Goal: Task Accomplishment & Management: Complete application form

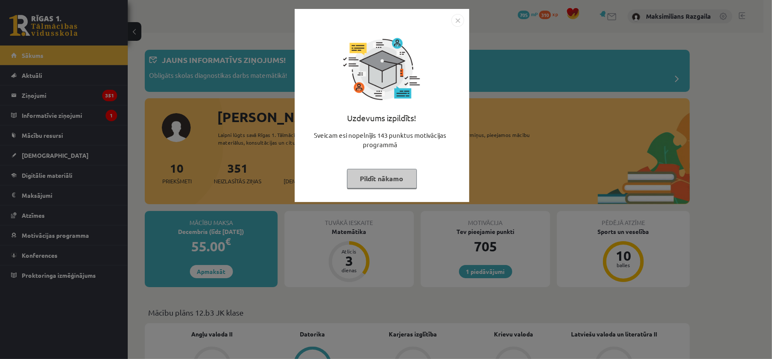
click at [89, 201] on div "Uzdevums izpildīts! Sveicam esi nopelnījis 143 punktus motivācijas programmā Pi…" at bounding box center [386, 179] width 772 height 359
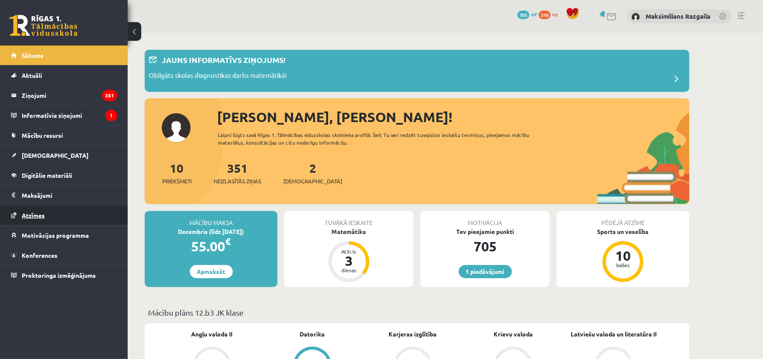
click at [69, 217] on link "Atzīmes" at bounding box center [64, 216] width 106 height 20
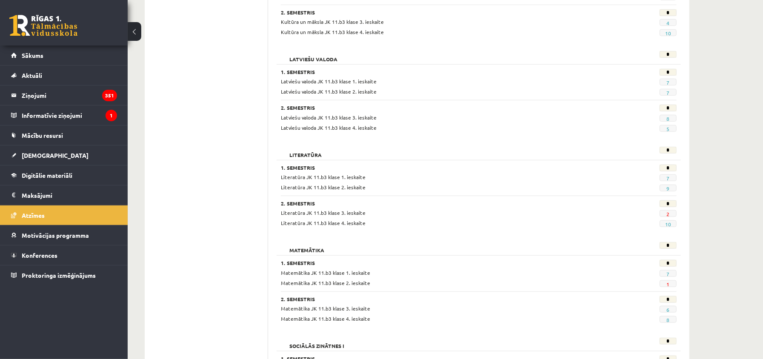
scroll to position [681, 0]
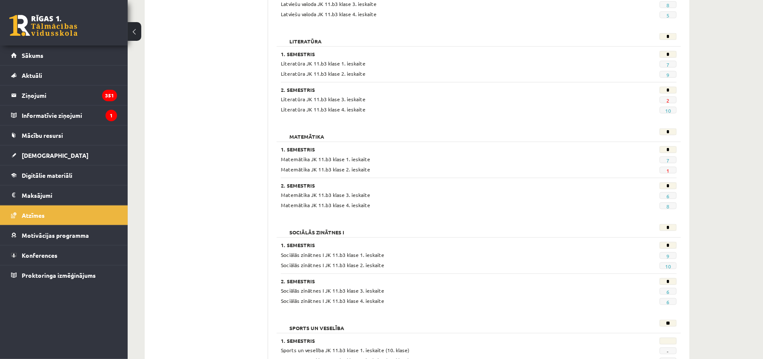
click at [665, 209] on span "8" at bounding box center [668, 206] width 17 height 7
drag, startPoint x: 673, startPoint y: 210, endPoint x: 668, endPoint y: 213, distance: 6.1
click at [673, 209] on span "8" at bounding box center [668, 206] width 17 height 7
click at [668, 210] on link "8" at bounding box center [668, 206] width 3 height 7
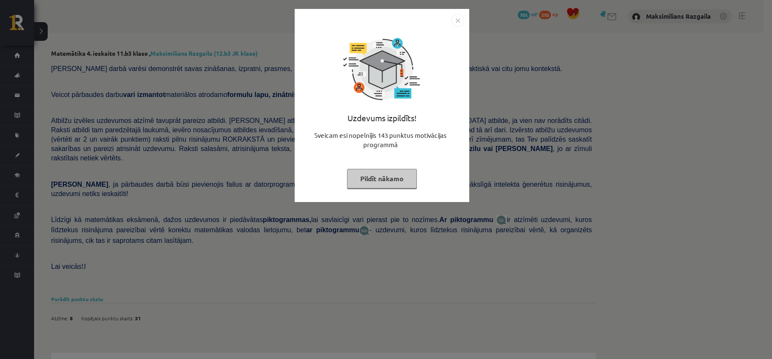
click at [91, 145] on div "Uzdevums izpildīts! Sveicam esi nopelnījis 143 punktus motivācijas programmā Pi…" at bounding box center [386, 179] width 772 height 359
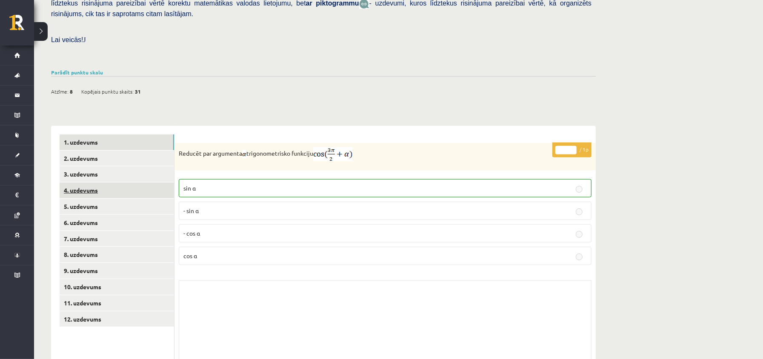
scroll to position [255, 0]
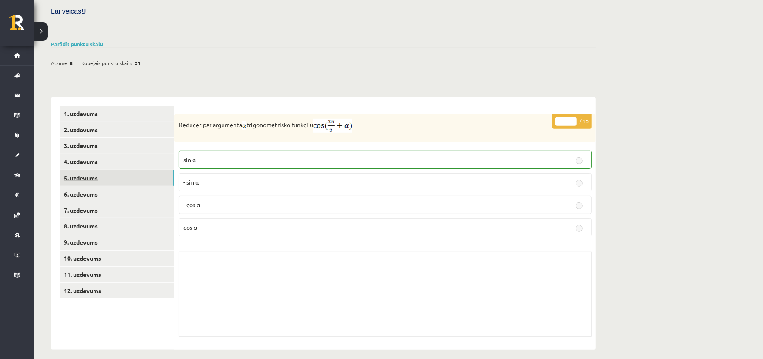
click at [100, 170] on link "5. uzdevums" at bounding box center [117, 178] width 115 height 16
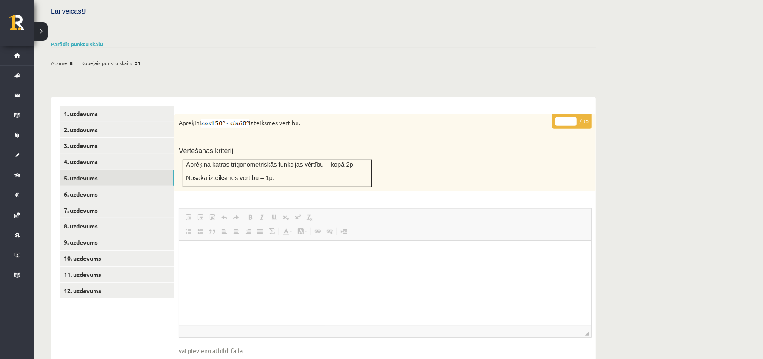
scroll to position [409, 0]
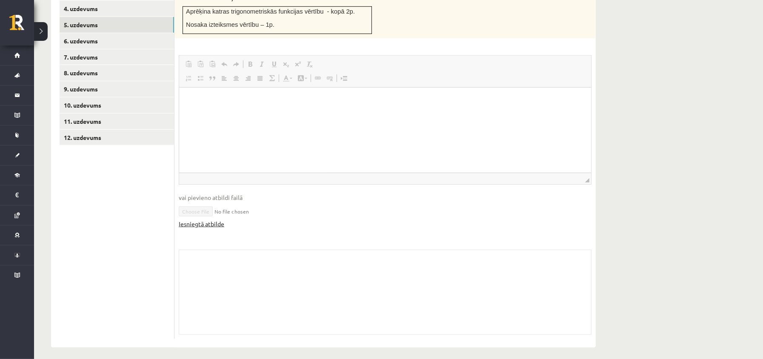
click at [218, 220] on link "Iesniegtā atbilde" at bounding box center [202, 224] width 46 height 9
click at [110, 37] on link "6. uzdevums" at bounding box center [117, 41] width 115 height 16
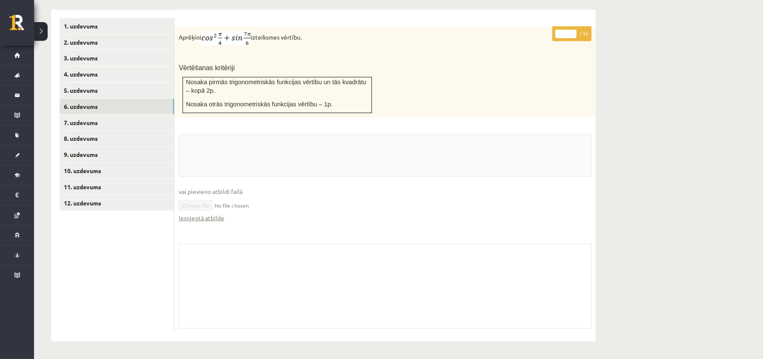
scroll to position [336, 0]
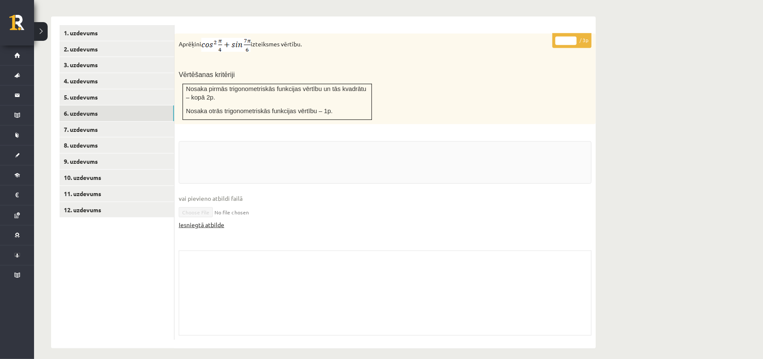
click at [213, 220] on link "Iesniegtā atbilde" at bounding box center [202, 224] width 46 height 9
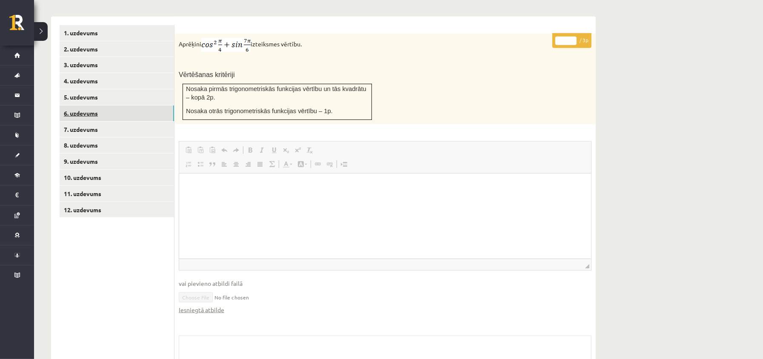
scroll to position [0, 0]
click at [94, 122] on link "7. uzdevums" at bounding box center [117, 130] width 115 height 16
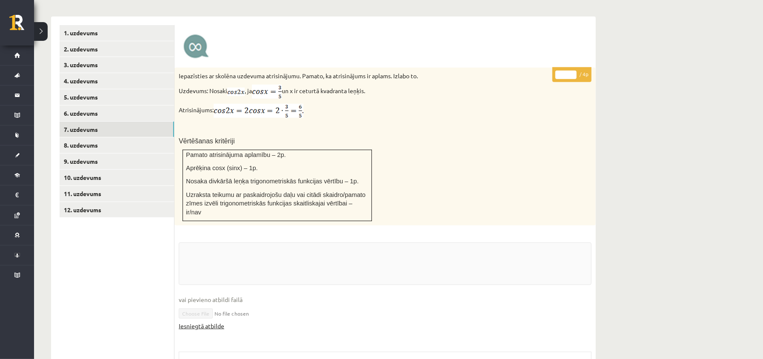
click at [215, 322] on link "Iesniegtā atbilde" at bounding box center [202, 326] width 46 height 9
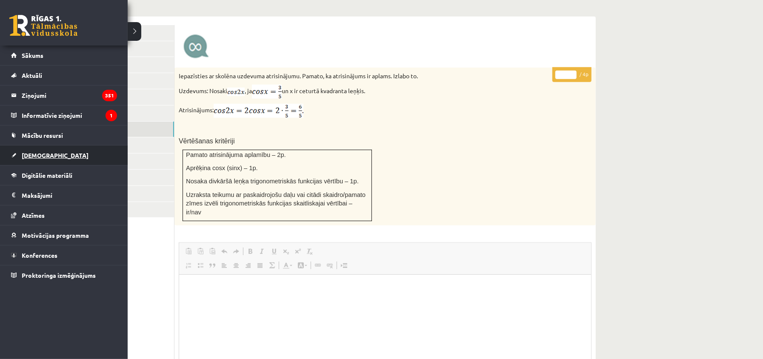
click at [41, 155] on span "[DEMOGRAPHIC_DATA]" at bounding box center [55, 156] width 67 height 8
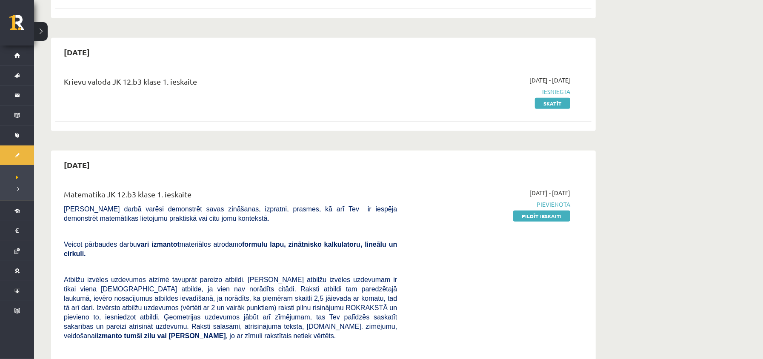
scroll to position [450, 0]
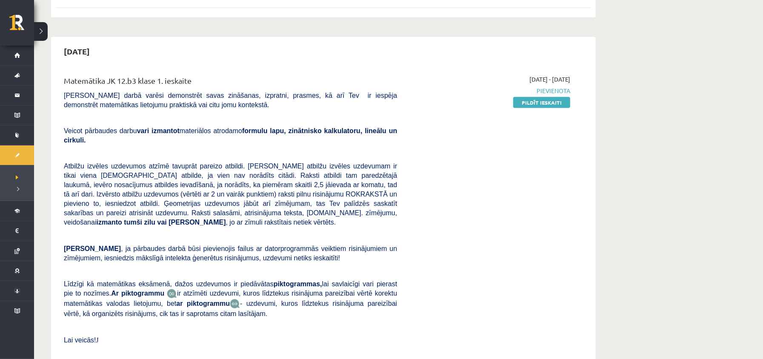
drag, startPoint x: 543, startPoint y: 101, endPoint x: 442, endPoint y: 57, distance: 110.6
click at [543, 101] on link "Pildīt ieskaiti" at bounding box center [541, 102] width 57 height 11
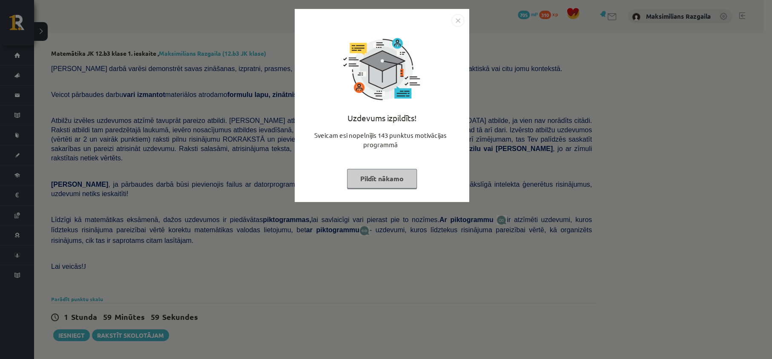
click at [261, 161] on div "Uzdevums izpildīts! Sveicam esi nopelnījis 143 punktus motivācijas programmā Pi…" at bounding box center [386, 179] width 772 height 359
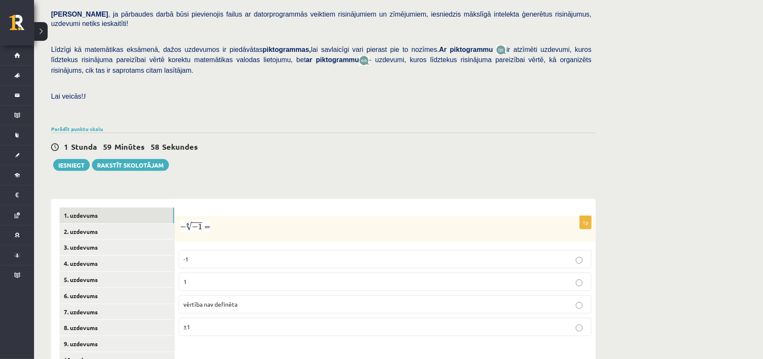
scroll to position [277, 0]
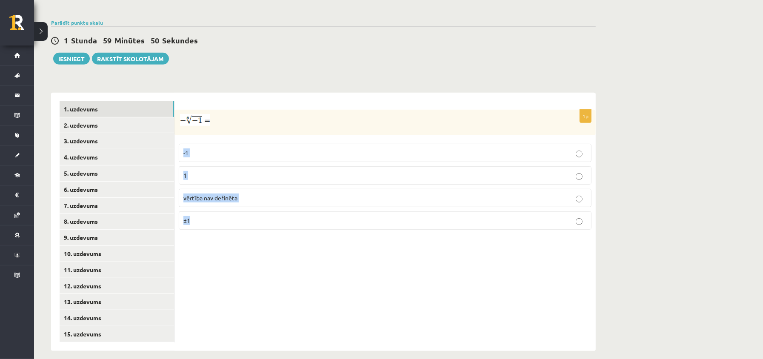
drag, startPoint x: 183, startPoint y: 140, endPoint x: 229, endPoint y: 213, distance: 86.8
click at [229, 213] on fieldset "-1 1 vērtība nav definēta ±1" at bounding box center [385, 186] width 413 height 93
copy fieldset "-1 1 vērtība nav definēta ±1"
click at [266, 258] on div "1p -1 1 vērtība nav definēta ±1" at bounding box center [385, 222] width 421 height 258
click at [227, 194] on span "vērtība nav definēta" at bounding box center [210, 198] width 54 height 8
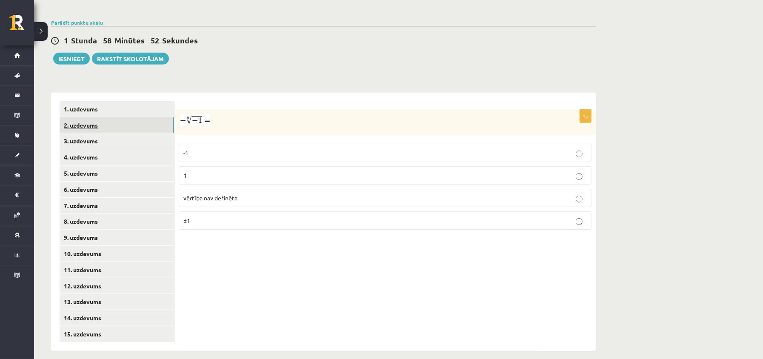
click at [126, 118] on link "2. uzdevums" at bounding box center [117, 125] width 115 height 16
drag, startPoint x: 179, startPoint y: 103, endPoint x: 232, endPoint y: 186, distance: 99.1
click at [233, 205] on div "1p Pārveido par pakāpi . Izvēlies pareizo atbildi. x 5 6 x 5 6 x 6 5 x 6 5 x − …" at bounding box center [385, 176] width 421 height 132
copy div "Pārveido par pakāpi . Izvēlies pareizo atbildi. x 5 6 x 5 6 x 6 5 x 6 5 x − 5 6…"
click at [419, 116] on p "Pārveido par pakāpi . Izvēlies pareizo atbildi." at bounding box center [364, 120] width 370 height 12
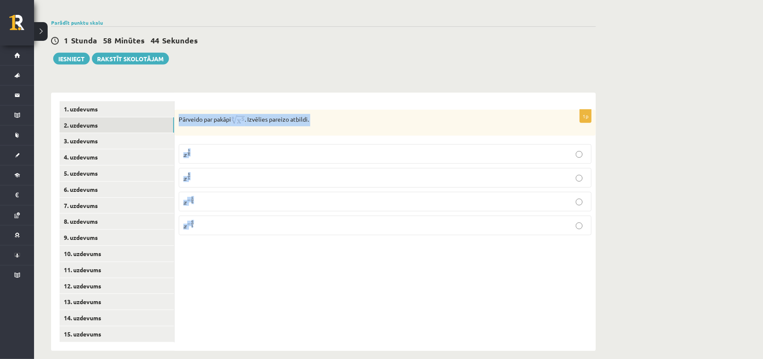
click at [346, 84] on div "**********" at bounding box center [323, 217] width 545 height 267
click at [231, 150] on p "x 5 6 x 5 6" at bounding box center [385, 154] width 404 height 10
click at [124, 135] on link "3. uzdevums" at bounding box center [117, 141] width 115 height 16
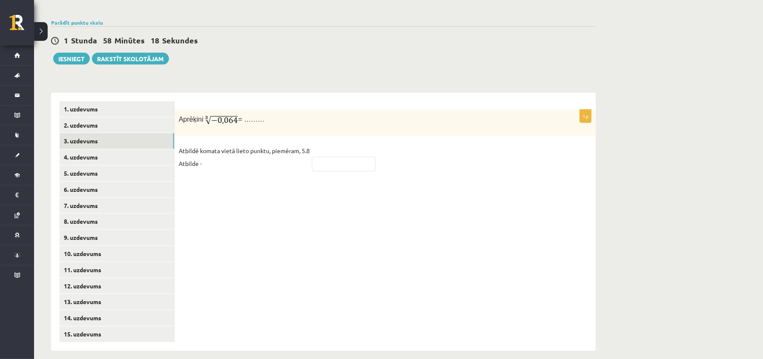
click at [259, 123] on div "Aprēķini = ………" at bounding box center [385, 123] width 421 height 26
drag, startPoint x: 598, startPoint y: 36, endPoint x: 272, endPoint y: 163, distance: 349.5
click at [272, 163] on fieldset "Atbildē komata vietā lieto punktu, piemēram, 5.8 Atbilde -" at bounding box center [385, 159] width 413 height 31
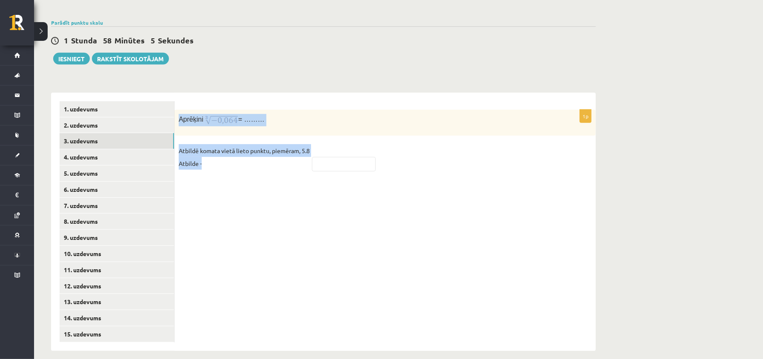
drag, startPoint x: 180, startPoint y: 112, endPoint x: 223, endPoint y: 155, distance: 61.1
click at [223, 155] on div "1p Aprēķini = ……… Atbildē komata vietā lieto punktu, piemēram, 5.8 Atbilde -" at bounding box center [385, 144] width 421 height 69
copy div "Aprēķini = ……… Atbildē komata vietā lieto punktu, piemēram, 5.8 Atbilde -"
click at [360, 114] on p "Aprēķini = ………" at bounding box center [364, 120] width 370 height 12
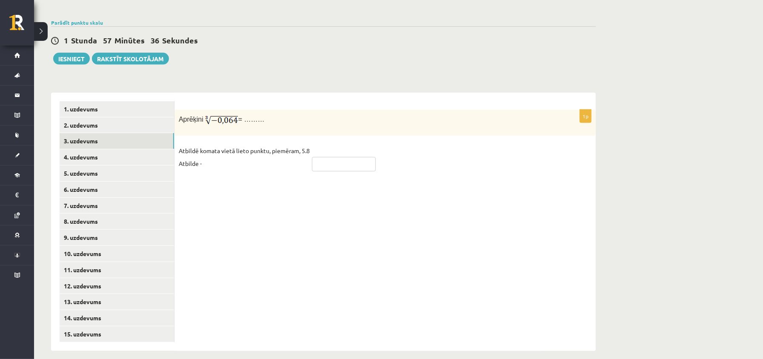
click at [338, 157] on input "text" at bounding box center [344, 164] width 64 height 14
type input "****"
click at [125, 149] on link "4. uzdevums" at bounding box center [117, 157] width 115 height 16
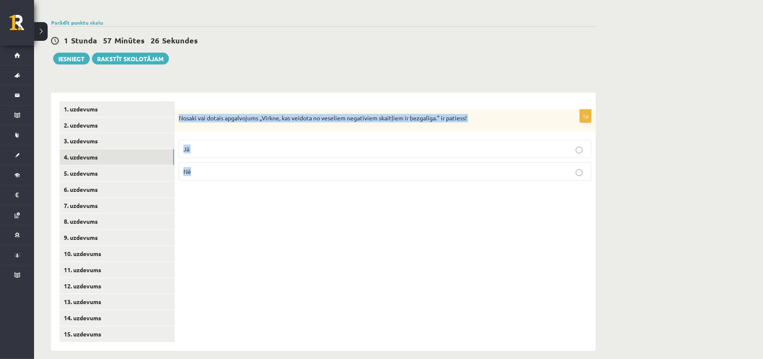
drag, startPoint x: 176, startPoint y: 106, endPoint x: 223, endPoint y: 164, distance: 74.7
click at [223, 164] on div "1p Nosaki vai dotais apgalvojums „Virkne, kas veidota no veseliem negatīviem sk…" at bounding box center [385, 149] width 421 height 78
copy div "Nosaki vai dotais apgalvojums „Virkne, kas veidota no veseliem negatīviem skait…"
click at [232, 206] on div "1p Nosaki vai dotais apgalvojums „Virkne, kas veidota no veseliem negatīviem sk…" at bounding box center [385, 222] width 421 height 258
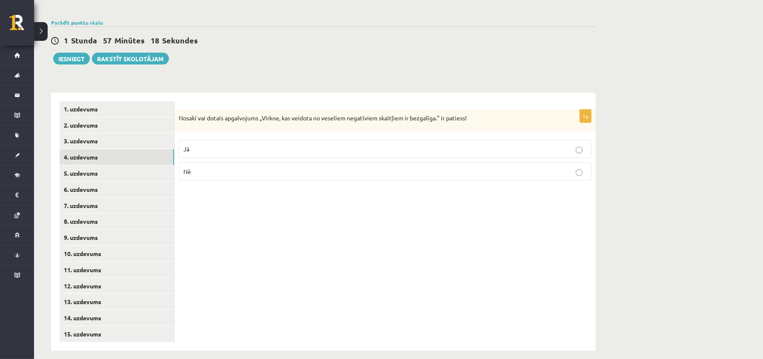
click at [226, 145] on p "Jā" at bounding box center [385, 149] width 404 height 9
click at [130, 167] on link "5. uzdevums" at bounding box center [117, 174] width 115 height 16
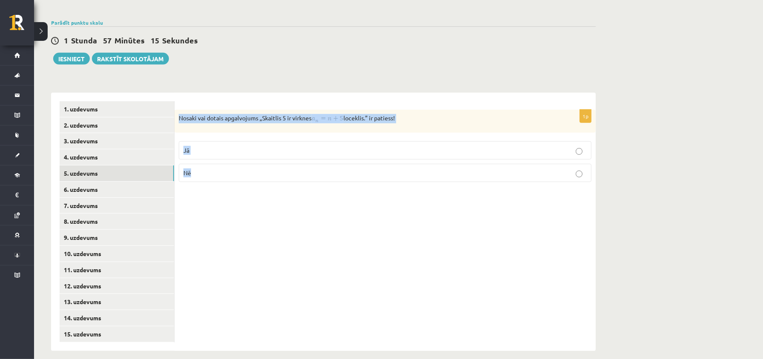
drag, startPoint x: 176, startPoint y: 107, endPoint x: 258, endPoint y: 167, distance: 101.4
click at [258, 167] on div "1p Nosaki vai dotais apgalvojums „Skaitlis 5 ir virknes loceklis.” ir patiess! …" at bounding box center [385, 149] width 421 height 79
copy div "Nosaki vai dotais apgalvojums „Skaitlis 5 ir virknes loceklis.” ir patiess! Jā …"
click at [316, 225] on div "1p Nosaki vai dotais apgalvojums „Skaitlis 5 ir virknes loceklis.” ir patiess! …" at bounding box center [385, 222] width 421 height 258
drag, startPoint x: 176, startPoint y: 100, endPoint x: 218, endPoint y: 168, distance: 79.4
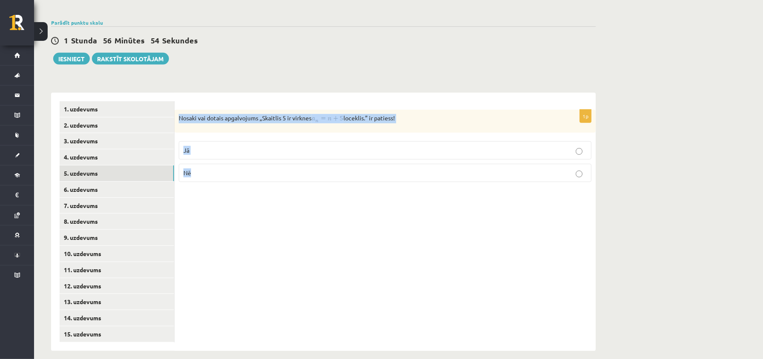
click at [218, 168] on div "1p Nosaki vai dotais apgalvojums „Skaitlis 5 ir virknes loceklis.” ir patiess! …" at bounding box center [385, 222] width 421 height 258
copy div "Nosaki vai dotais apgalvojums „Skaitlis 5 ir virknes loceklis.” ir patiess! Jā …"
click at [218, 174] on label "Nē" at bounding box center [385, 173] width 413 height 18
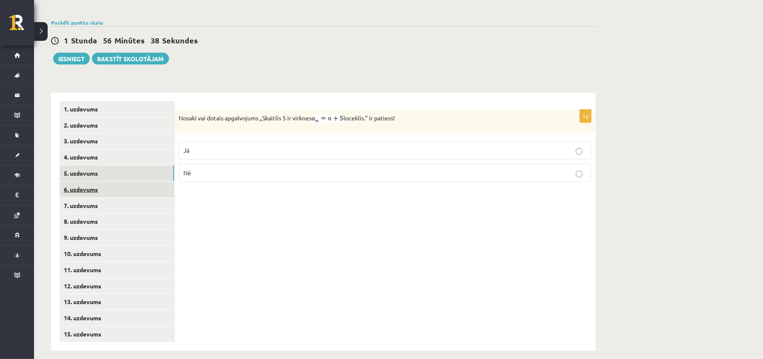
click at [138, 182] on link "6. uzdevums" at bounding box center [117, 190] width 115 height 16
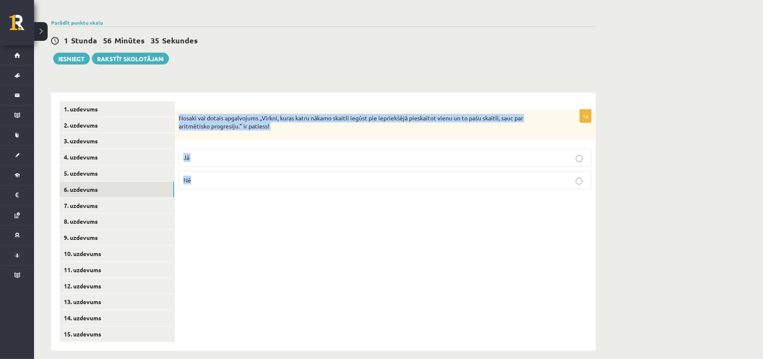
drag, startPoint x: 179, startPoint y: 111, endPoint x: 213, endPoint y: 181, distance: 78.2
click at [213, 181] on div "1p Nosaki vai dotais apgalvojums „Virkni, kuras katru nākamo skaitli iegūst pie…" at bounding box center [385, 153] width 421 height 86
copy div "Nosaki vai dotais apgalvojums „Virkni, kuras katru nākamo skaitli iegūst pie ie…"
click at [267, 256] on div "1p Nosaki vai dotais apgalvojums „Virkni, kuras katru nākamo skaitli iegūst pie…" at bounding box center [385, 222] width 421 height 258
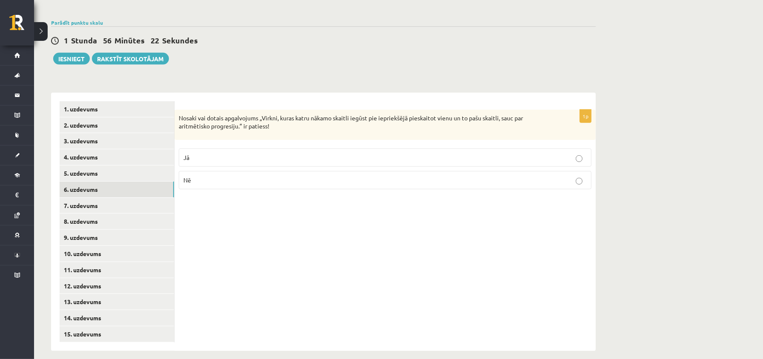
click at [202, 153] on p "Jā" at bounding box center [385, 157] width 404 height 9
click at [153, 198] on link "7. uzdevums" at bounding box center [117, 206] width 115 height 16
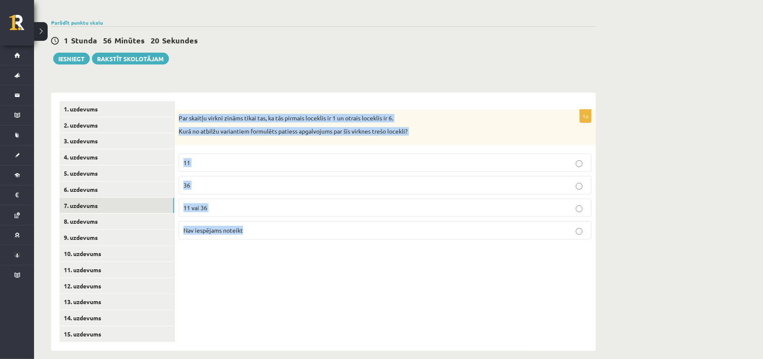
drag, startPoint x: 178, startPoint y: 109, endPoint x: 277, endPoint y: 225, distance: 152.5
click at [277, 225] on div "1p Par skaitļu virkni zināms tikai tas, ka tās pirmais loceklis ir 1 un otrais …" at bounding box center [385, 178] width 421 height 137
copy div "Par skaitļu virkni zināms tikai tas, ka tās pirmais loceklis ir 1 un otrais loc…"
click at [222, 277] on div "1p Par skaitļu virkni zināms tikai tas, ka tās pirmais loceklis ir 1 un otrais …" at bounding box center [385, 222] width 421 height 258
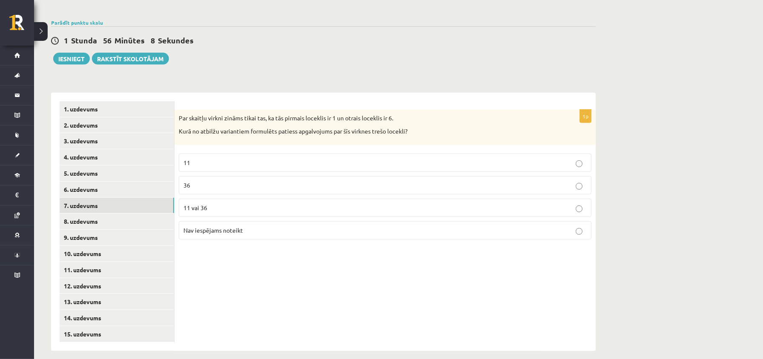
click at [227, 221] on label "Nav iespējams noteikt" at bounding box center [385, 230] width 413 height 18
click at [137, 214] on link "8. uzdevums" at bounding box center [117, 222] width 115 height 16
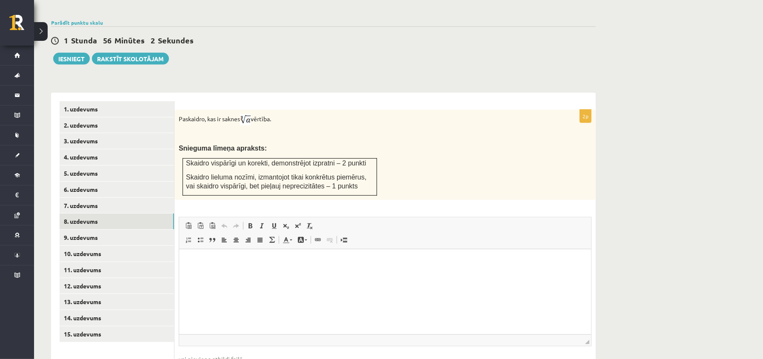
scroll to position [0, 0]
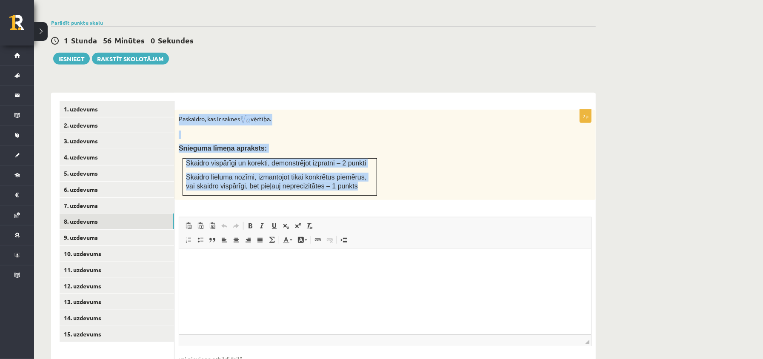
drag, startPoint x: 213, startPoint y: 115, endPoint x: 309, endPoint y: 183, distance: 117.3
click at [309, 183] on div "Paskaidro, kas ir saknes vērtība. Snieguma līmeņa apraksts: Skaidro vispārīgi u…" at bounding box center [385, 155] width 421 height 90
copy div "Paskaidro, kas ir saknes vērtība. Snieguma līmeņa apraksts: Skaidro vispārīgi u…"
click at [369, 131] on p at bounding box center [364, 135] width 370 height 9
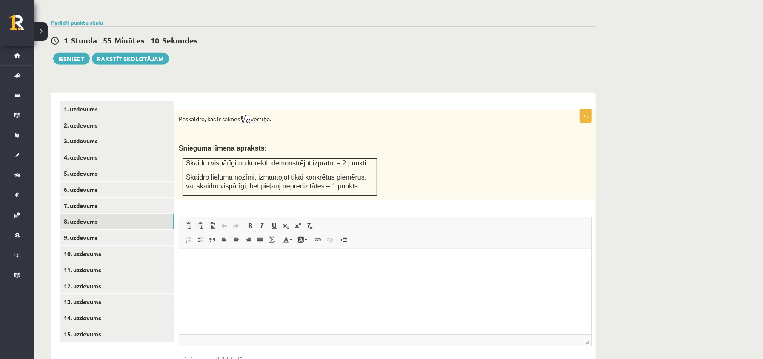
click at [250, 114] on img at bounding box center [245, 119] width 11 height 11
click at [251, 114] on img at bounding box center [245, 119] width 11 height 11
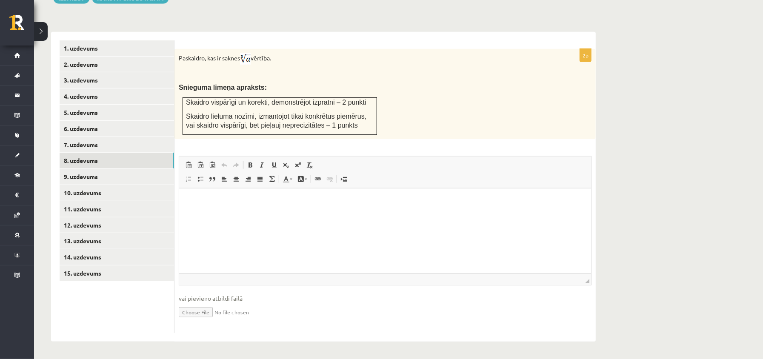
click at [192, 310] on input "file" at bounding box center [385, 311] width 413 height 17
type input "**********"
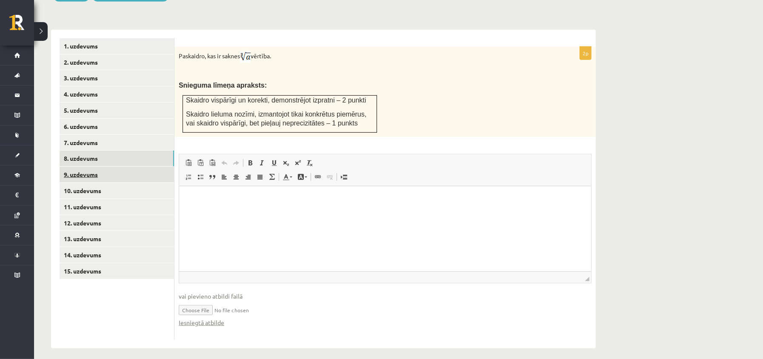
click at [123, 168] on link "9. uzdevums" at bounding box center [117, 175] width 115 height 16
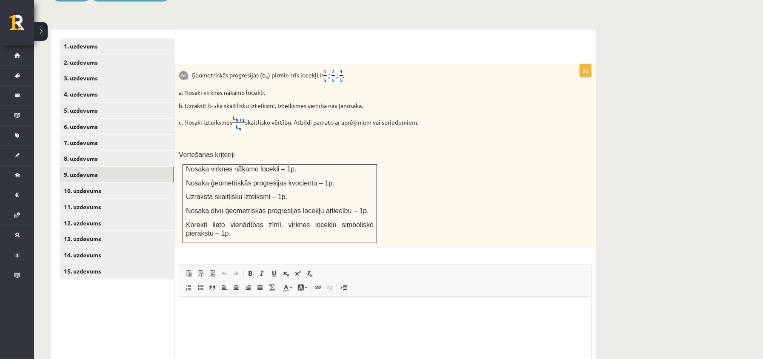
scroll to position [0, 0]
drag, startPoint x: 183, startPoint y: 60, endPoint x: 390, endPoint y: 96, distance: 210.9
click at [390, 96] on div "Ģeometriskās progresijas (b n ) pirmie trīs locekļi ir a. Nosaki virknes nākamo…" at bounding box center [385, 155] width 421 height 183
copy div "Ģeometriskās progresijas (b n ) pirmie trīs locekļi ir a. Nosaki virknes nākamo…"
click at [431, 72] on p "Ģeometriskās progresijas (b n ) pirmie trīs locekļi ir" at bounding box center [364, 76] width 370 height 15
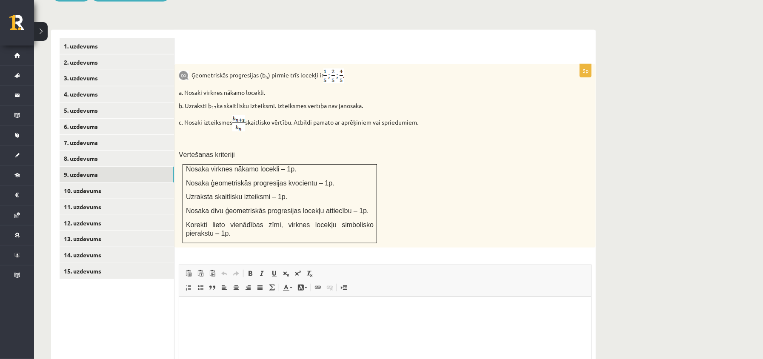
drag, startPoint x: 176, startPoint y: 114, endPoint x: 468, endPoint y: 121, distance: 292.5
click at [468, 121] on div "Ģeometriskās progresijas (b n ) pirmie trīs locekļi ir a. Nosaki virknes nākamo…" at bounding box center [385, 155] width 421 height 183
click at [415, 166] on div "Ģeometriskās progresijas (b n ) pirmie trīs locekļi ir a. Nosaki virknes nākamo…" at bounding box center [385, 155] width 421 height 183
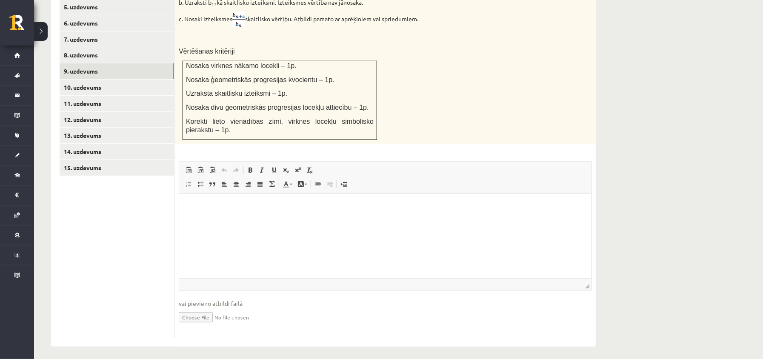
click at [198, 310] on input "file" at bounding box center [385, 316] width 413 height 17
type input "**********"
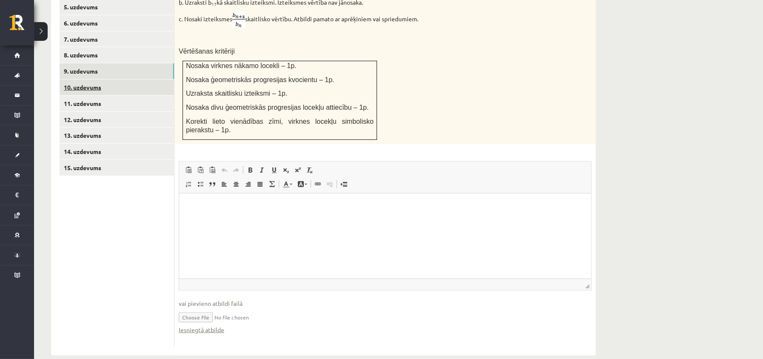
click at [129, 82] on link "10. uzdevums" at bounding box center [117, 88] width 115 height 16
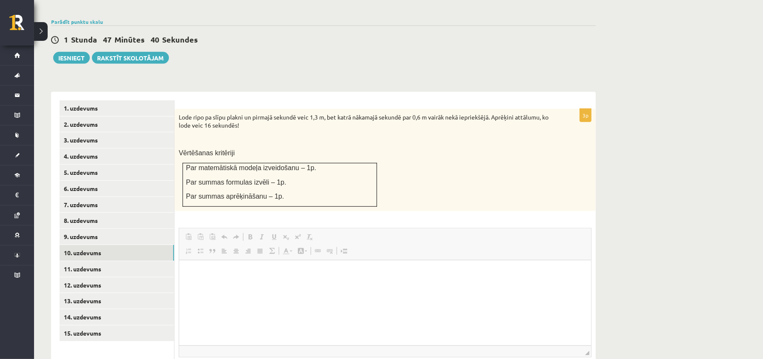
scroll to position [0, 0]
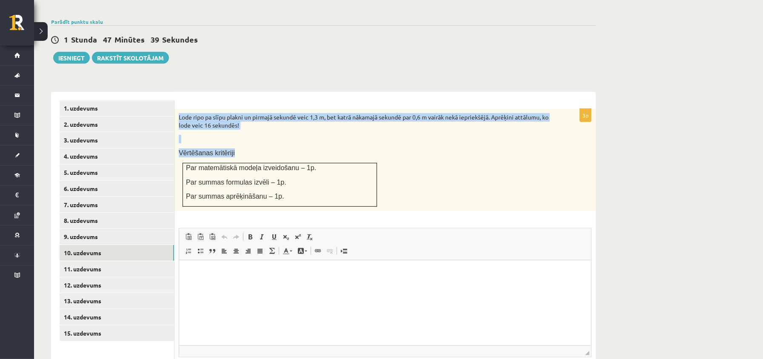
drag, startPoint x: 177, startPoint y: 108, endPoint x: 307, endPoint y: 171, distance: 144.5
click at [328, 201] on div "Lode ripo pa slīpu plakni un pirmajā sekundē veic 1,3 m, bet katrā nākamajā sek…" at bounding box center [385, 160] width 421 height 102
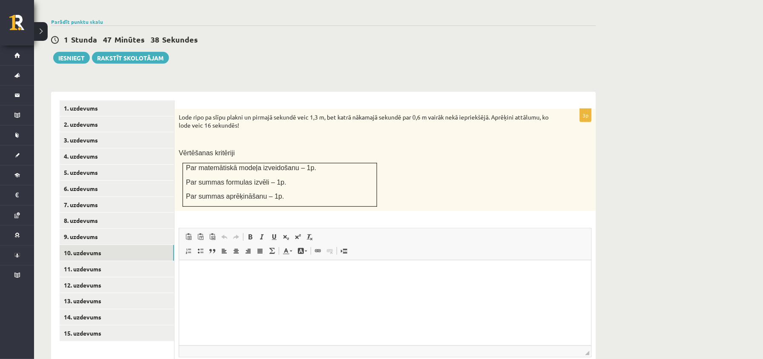
drag, startPoint x: 319, startPoint y: 198, endPoint x: 309, endPoint y: 193, distance: 11.6
click at [319, 198] on td "Par matemātiskā modeļa izveidošanu – 1p. Par summas formulas izvēli – 1p. Par s…" at bounding box center [280, 185] width 194 height 44
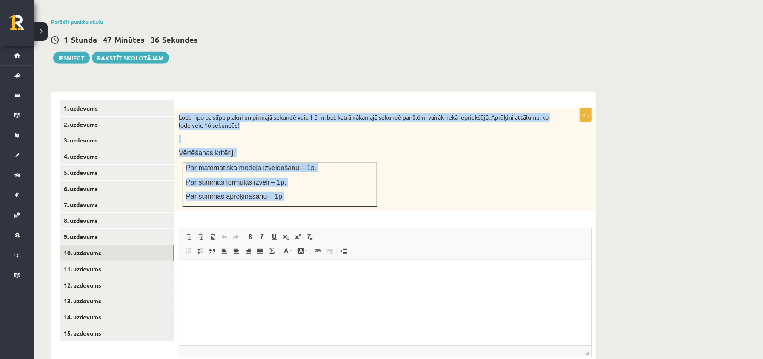
drag, startPoint x: 301, startPoint y: 192, endPoint x: 178, endPoint y: 108, distance: 148.8
click at [178, 109] on div "Lode ripo pa slīpu plakni un pirmajā sekundē veic 1,3 m, bet katrā nākamajā sek…" at bounding box center [385, 160] width 421 height 102
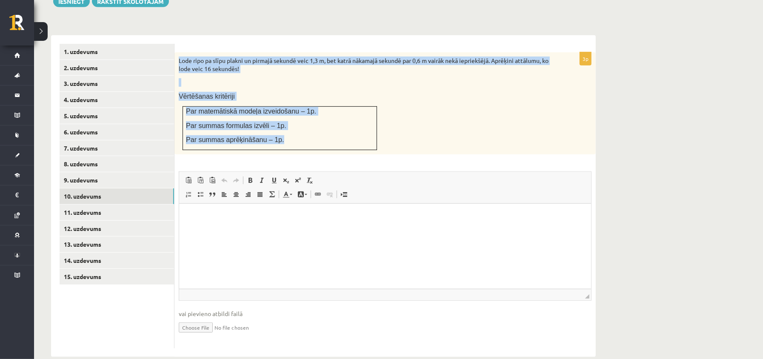
scroll to position [278, 0]
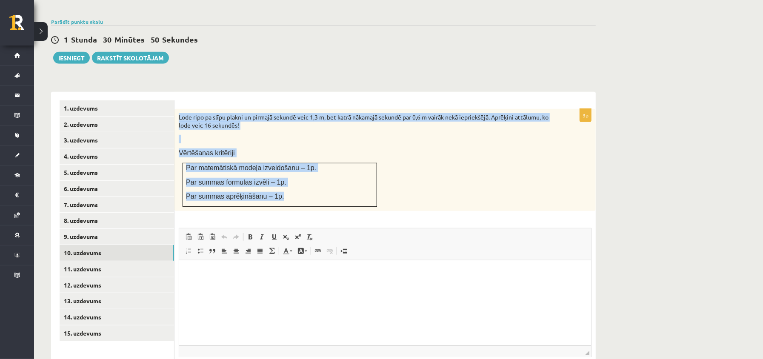
click at [388, 152] on div "Lode ripo pa slīpu plakni un pirmajā sekundē veic 1,3 m, bet katrā nākamajā sek…" at bounding box center [385, 160] width 421 height 102
click at [312, 164] on span "Par matemātiskā modeļa izveidošanu – 1p." at bounding box center [251, 167] width 130 height 7
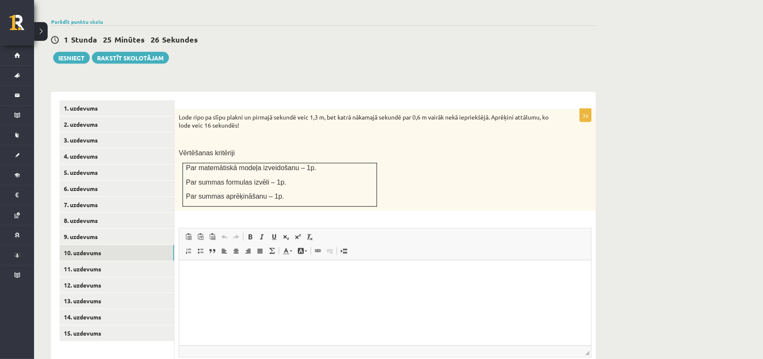
scroll to position [344, 0]
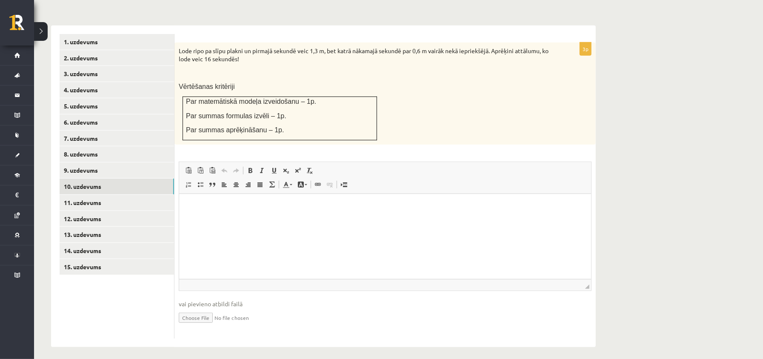
click at [186, 312] on input "file" at bounding box center [385, 317] width 413 height 17
click at [198, 309] on input "file" at bounding box center [385, 317] width 413 height 17
type input "**********"
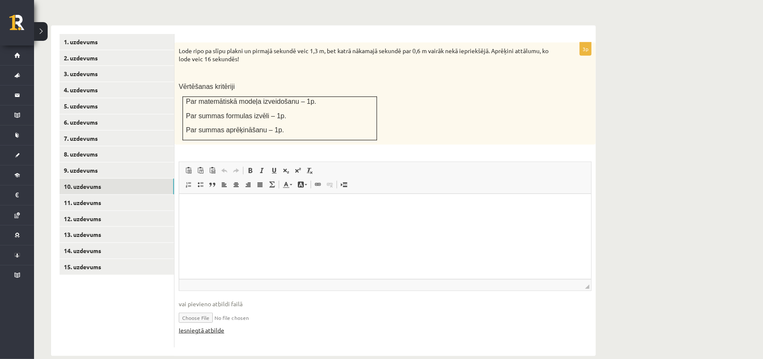
click at [220, 329] on link "Iesniegtā atbilde" at bounding box center [202, 330] width 46 height 9
click at [141, 198] on link "11. uzdevums" at bounding box center [117, 203] width 115 height 16
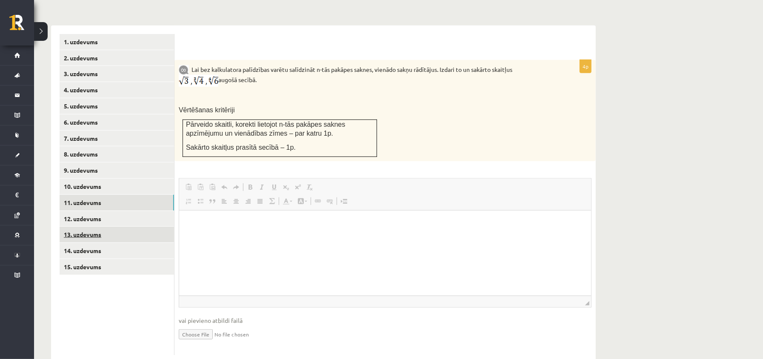
scroll to position [0, 0]
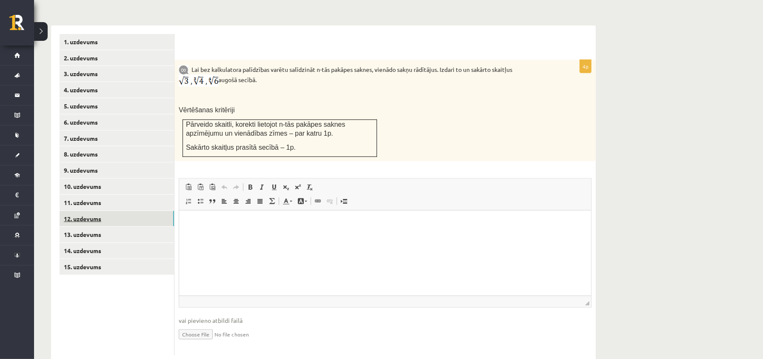
click at [97, 211] on link "12. uzdevums" at bounding box center [117, 219] width 115 height 16
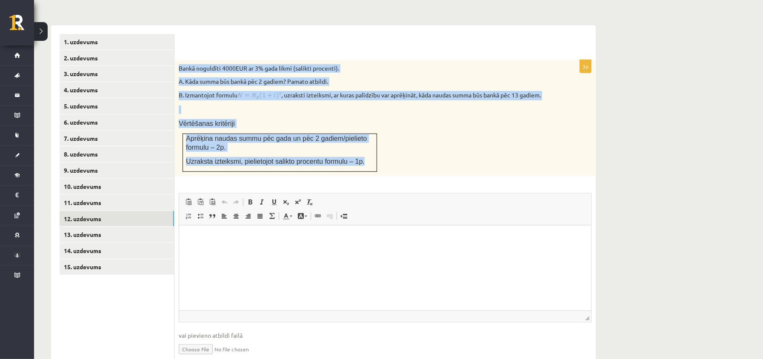
drag, startPoint x: 177, startPoint y: 58, endPoint x: 374, endPoint y: 164, distance: 223.4
click at [374, 164] on div "Bankā noguldīti 4000EUR ar 3% gada likmi (salikti procenti). A. Kāda summa būs …" at bounding box center [385, 118] width 421 height 117
drag, startPoint x: 232, startPoint y: 97, endPoint x: 237, endPoint y: 99, distance: 5.0
click at [385, 119] on p "Vērtēšanas kritēriji" at bounding box center [364, 123] width 370 height 9
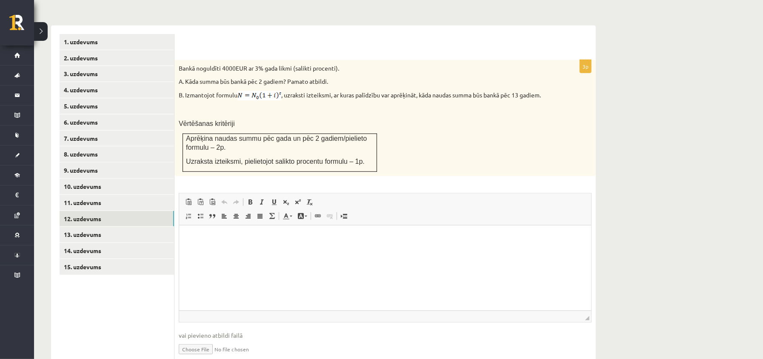
click at [472, 102] on div "Bankā noguldīti 4000EUR ar 3% gada likmi (salikti procenti). A. Kāda summa būs …" at bounding box center [385, 118] width 421 height 117
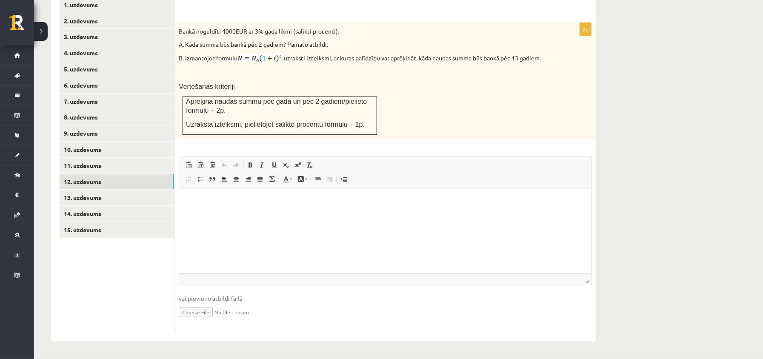
click at [202, 307] on input "file" at bounding box center [385, 311] width 413 height 17
type input "**********"
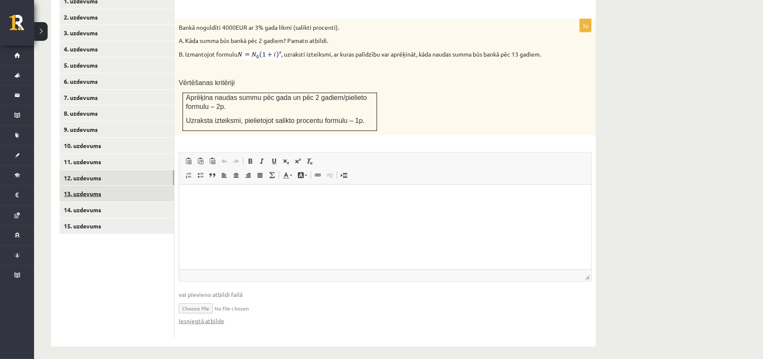
click at [99, 186] on link "13. uzdevums" at bounding box center [117, 194] width 115 height 16
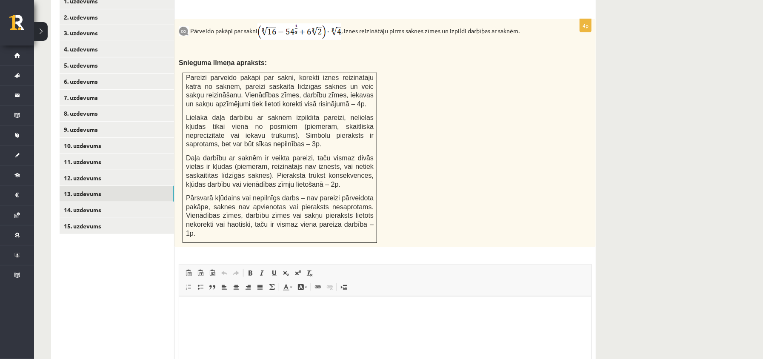
scroll to position [0, 0]
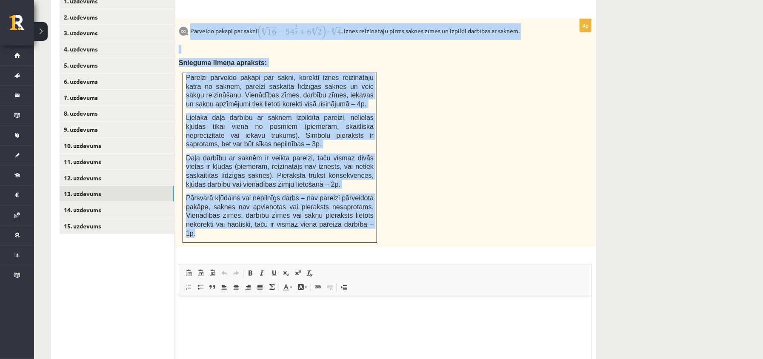
drag, startPoint x: 192, startPoint y: 22, endPoint x: 367, endPoint y: 258, distance: 293.6
click at [367, 247] on div "Pārveido pakāpi par sakni , iznes reizinātāju pirms saknes zīmes un izpildi dar…" at bounding box center [385, 133] width 421 height 228
click at [433, 137] on div "Pārveido pakāpi par sakni , iznes reizinātāju pirms saknes zīmes un izpildi dar…" at bounding box center [385, 133] width 421 height 228
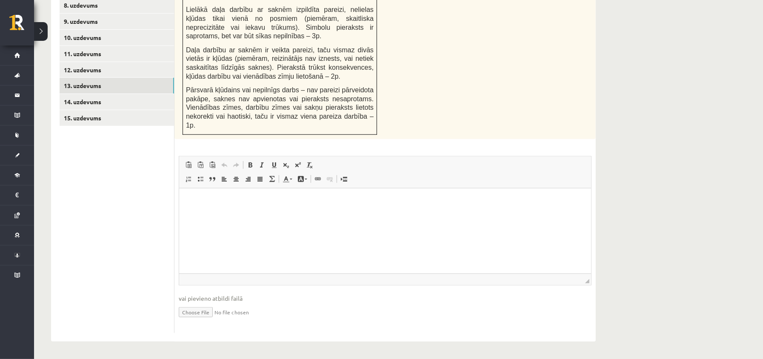
scroll to position [513, 0]
click at [195, 316] on input "file" at bounding box center [385, 311] width 413 height 17
type input "**********"
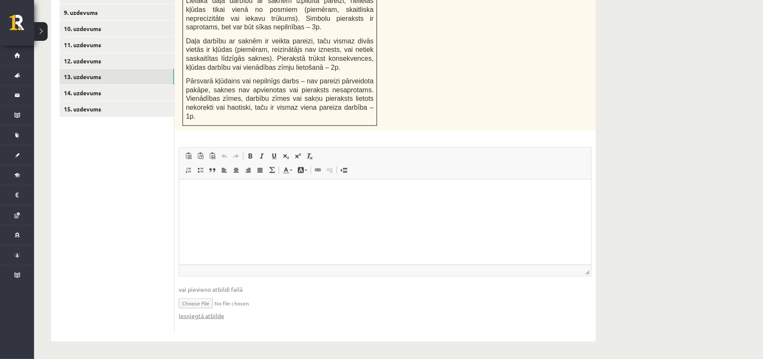
scroll to position [457, 0]
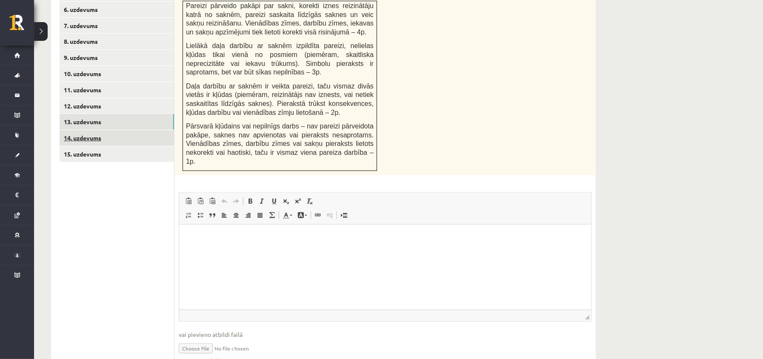
click at [113, 133] on link "14. uzdevums" at bounding box center [117, 138] width 115 height 16
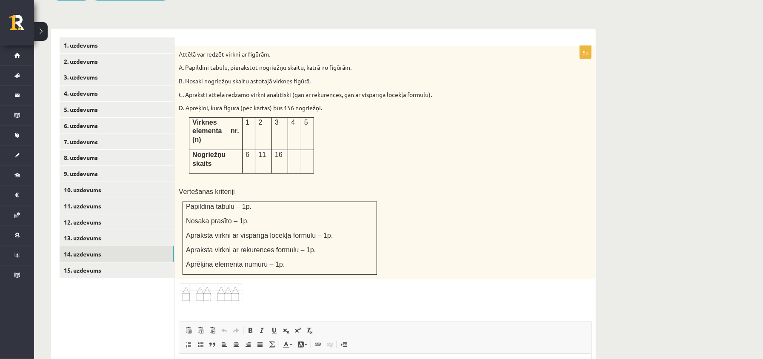
scroll to position [0, 0]
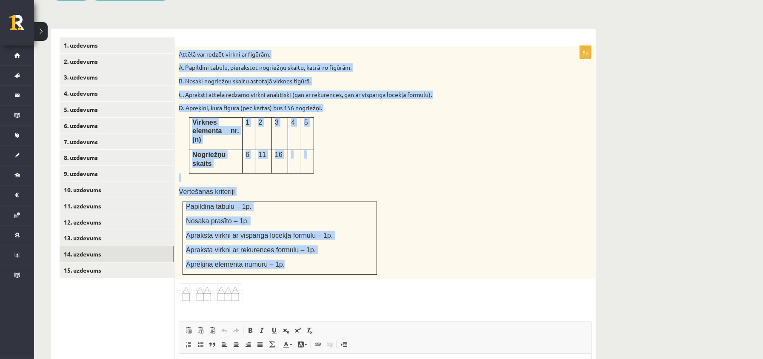
drag, startPoint x: 177, startPoint y: 43, endPoint x: 352, endPoint y: 249, distance: 270.9
click at [352, 249] on div "Attēlā var redzēt virkni ar figūrām. A. Papildini tabulu, pierakstot nogriežņu …" at bounding box center [385, 162] width 421 height 233
click at [494, 156] on div "Attēlā var redzēt virkni ar figūrām. A. Papildini tabulu, pierakstot nogriežņu …" at bounding box center [385, 162] width 421 height 233
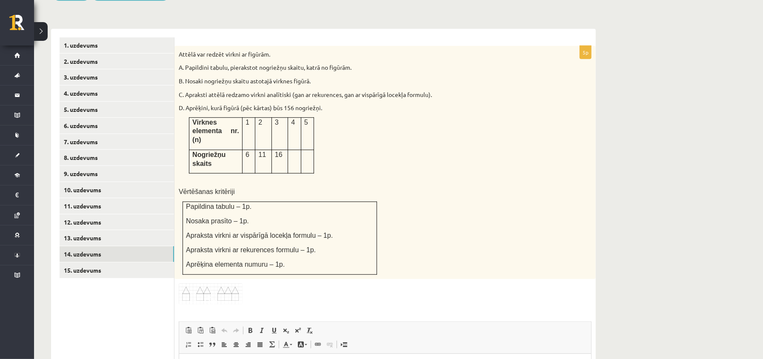
scroll to position [496, 0]
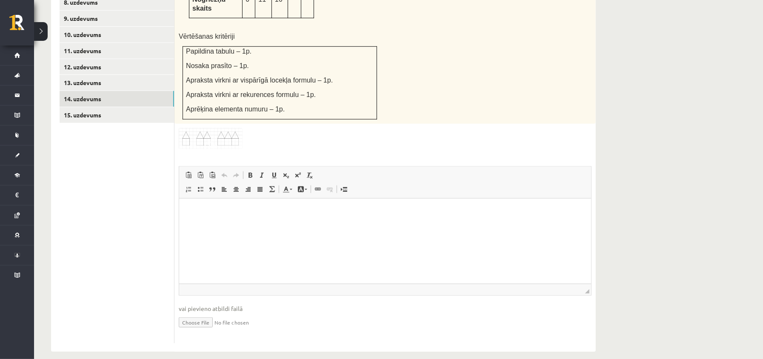
click at [198, 304] on span "vai pievieno atbildi failā" at bounding box center [385, 308] width 413 height 9
click at [198, 313] on input "file" at bounding box center [385, 321] width 413 height 17
type input "**********"
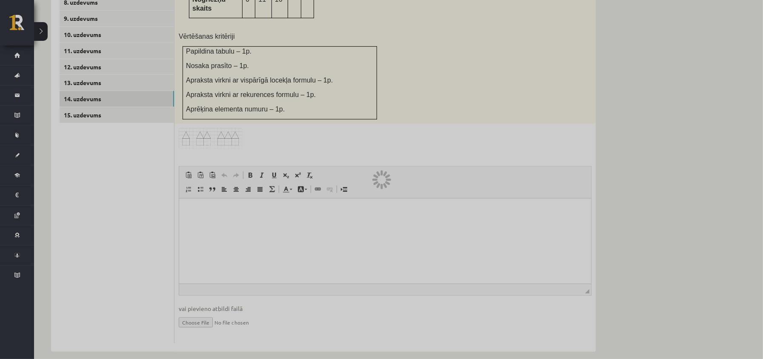
scroll to position [504, 0]
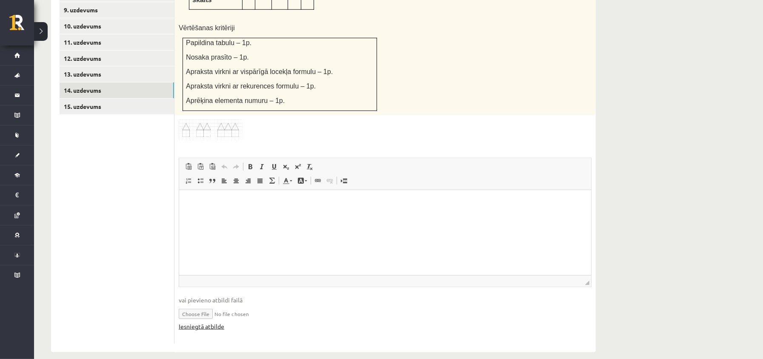
click at [208, 322] on link "Iesniegtā atbilde" at bounding box center [202, 326] width 46 height 9
click at [155, 104] on link "15. uzdevums" at bounding box center [117, 107] width 115 height 16
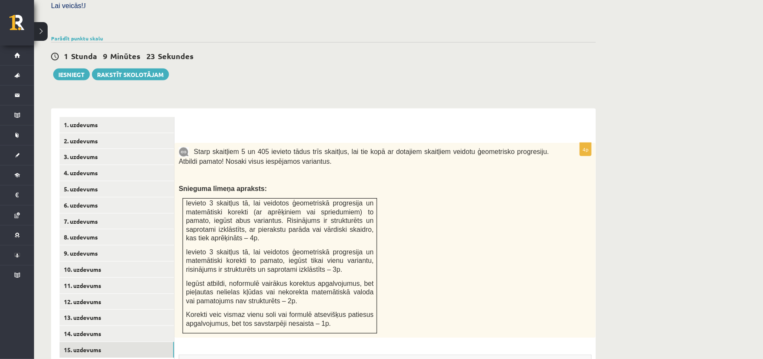
scroll to position [0, 0]
drag, startPoint x: 405, startPoint y: 343, endPoint x: 221, endPoint y: 170, distance: 252.1
click at [223, 176] on div "Starp skaitļiem 5 un 405 ievieto tādus trīs skaitļus, lai tie kopā ar dotajiem …" at bounding box center [385, 240] width 421 height 195
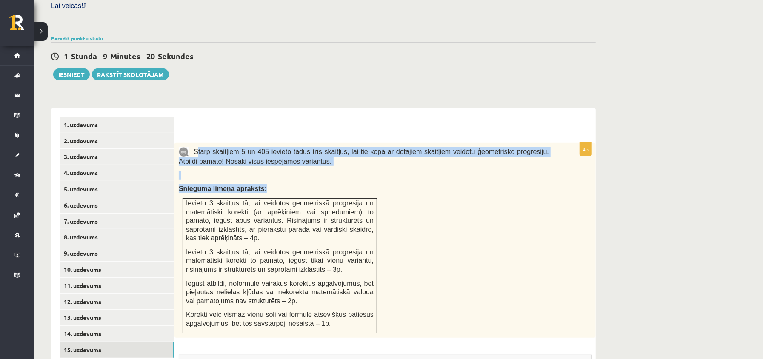
drag, startPoint x: 198, startPoint y: 140, endPoint x: 274, endPoint y: 178, distance: 85.1
click at [282, 188] on div "Starp skaitļiem 5 un 405 ievieto tādus trīs skaitļus, lai tie kopā ar dotajiem …" at bounding box center [385, 240] width 421 height 195
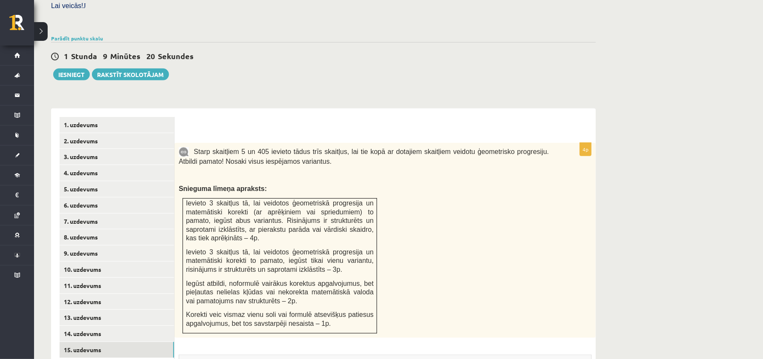
click at [192, 148] on b at bounding box center [191, 151] width 5 height 7
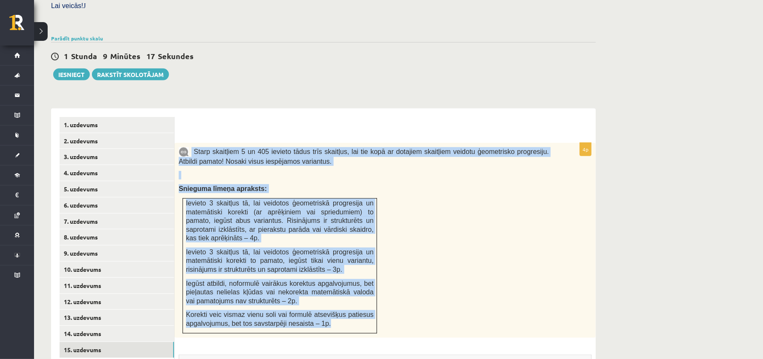
drag, startPoint x: 194, startPoint y: 142, endPoint x: 317, endPoint y: 188, distance: 131.2
click at [370, 324] on div "Starp skaitļiem 5 un 405 ievieto tādus trīs skaitļus, lai tie kopā ar dotajiem …" at bounding box center [385, 240] width 421 height 195
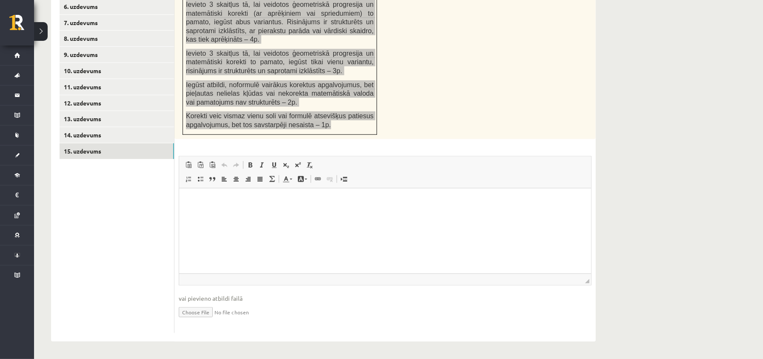
click at [239, 214] on html at bounding box center [385, 201] width 412 height 26
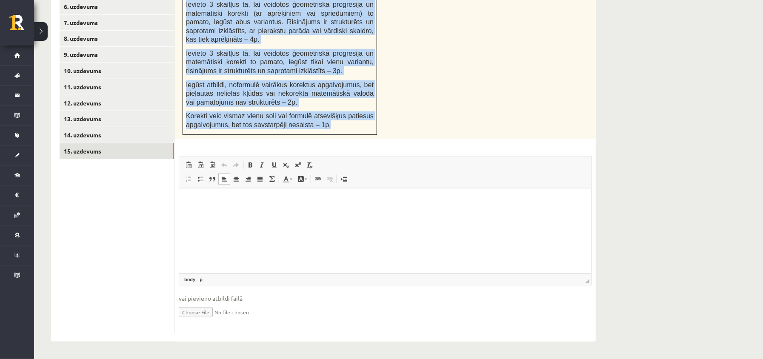
click at [193, 315] on input "file" at bounding box center [385, 311] width 413 height 17
type input "**********"
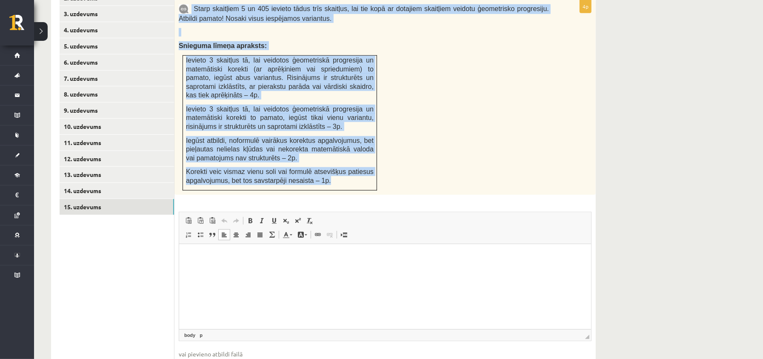
scroll to position [470, 0]
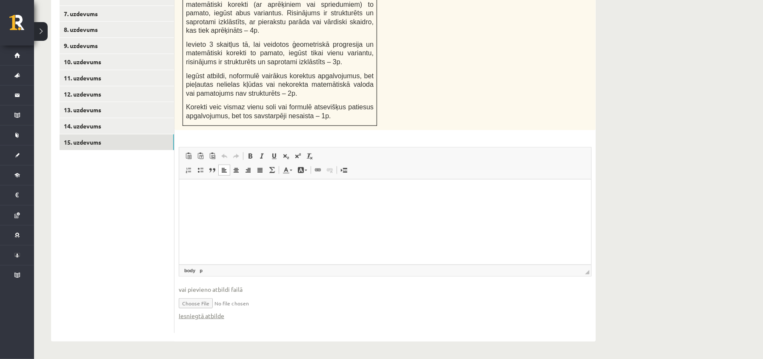
click at [143, 223] on ul "1. uzdevums 2. uzdevums 3. uzdevums 4. uzdevums 5. uzdevums 6. uzdevums 7. uzde…" at bounding box center [117, 121] width 115 height 424
click at [107, 119] on link "14. uzdevums" at bounding box center [117, 126] width 115 height 16
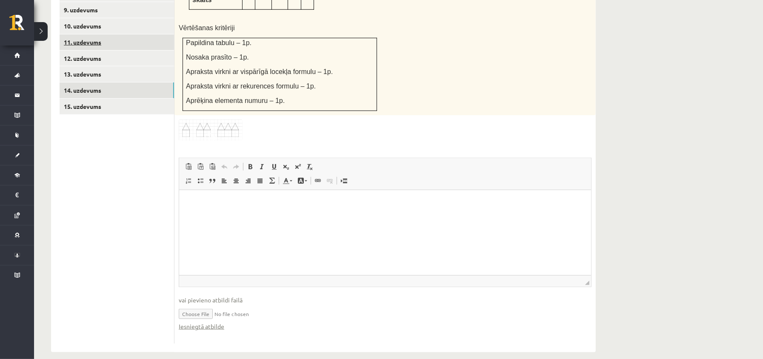
scroll to position [334, 0]
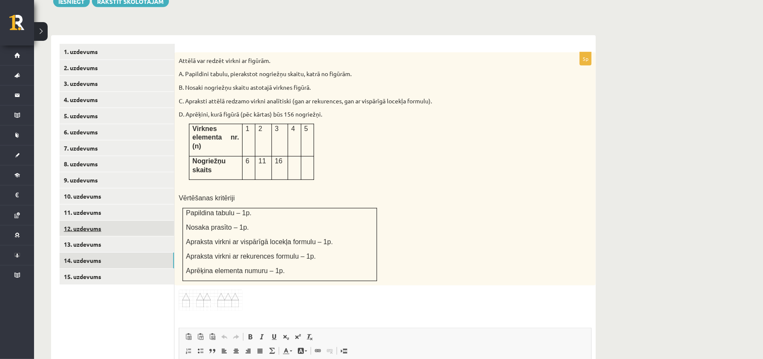
click at [108, 221] on link "12. uzdevums" at bounding box center [117, 229] width 115 height 16
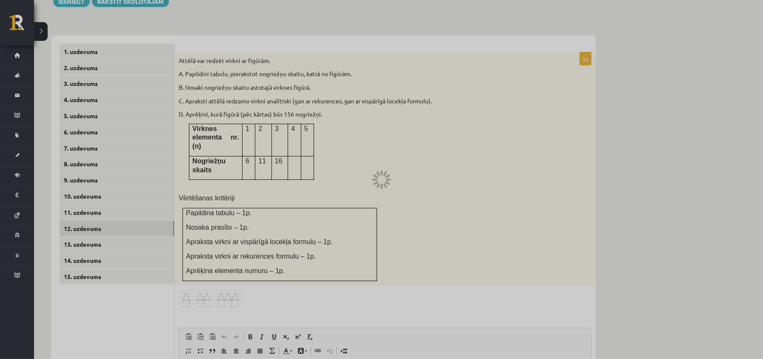
scroll to position [107, 0]
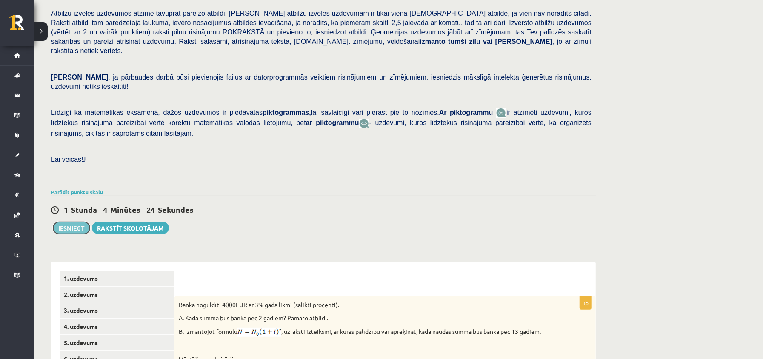
click at [69, 222] on button "Iesniegt" at bounding box center [71, 228] width 37 height 12
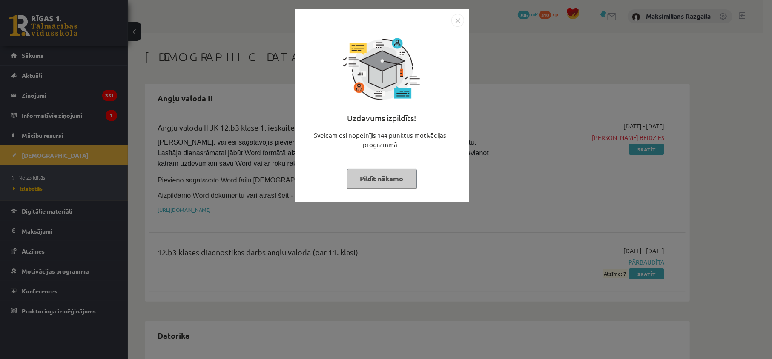
click at [55, 186] on div "Uzdevums izpildīts! Sveicam esi nopelnījis 144 punktus motivācijas programmā Pi…" at bounding box center [386, 179] width 772 height 359
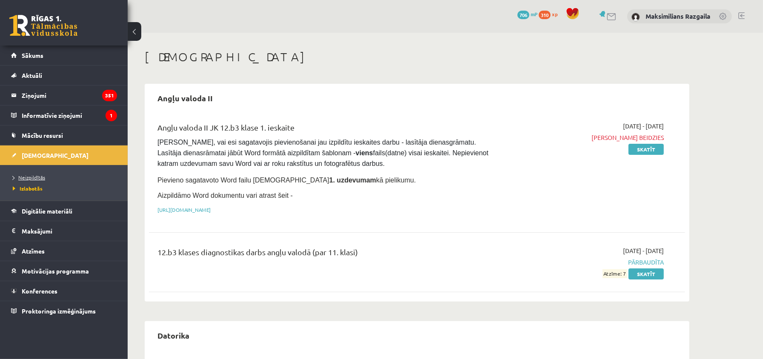
click at [37, 178] on span "Neizpildītās" at bounding box center [29, 177] width 32 height 7
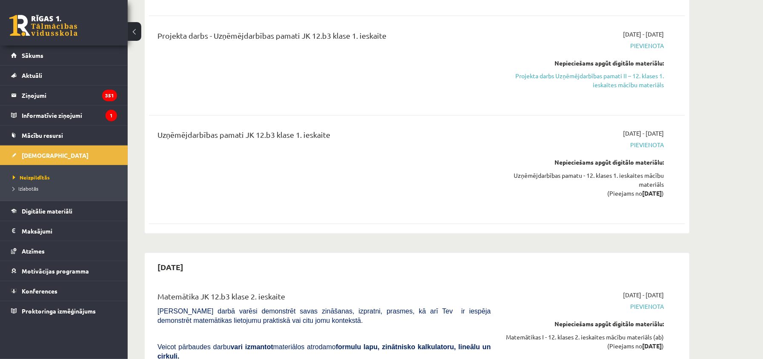
scroll to position [1249, 0]
